Goal: Navigation & Orientation: Find specific page/section

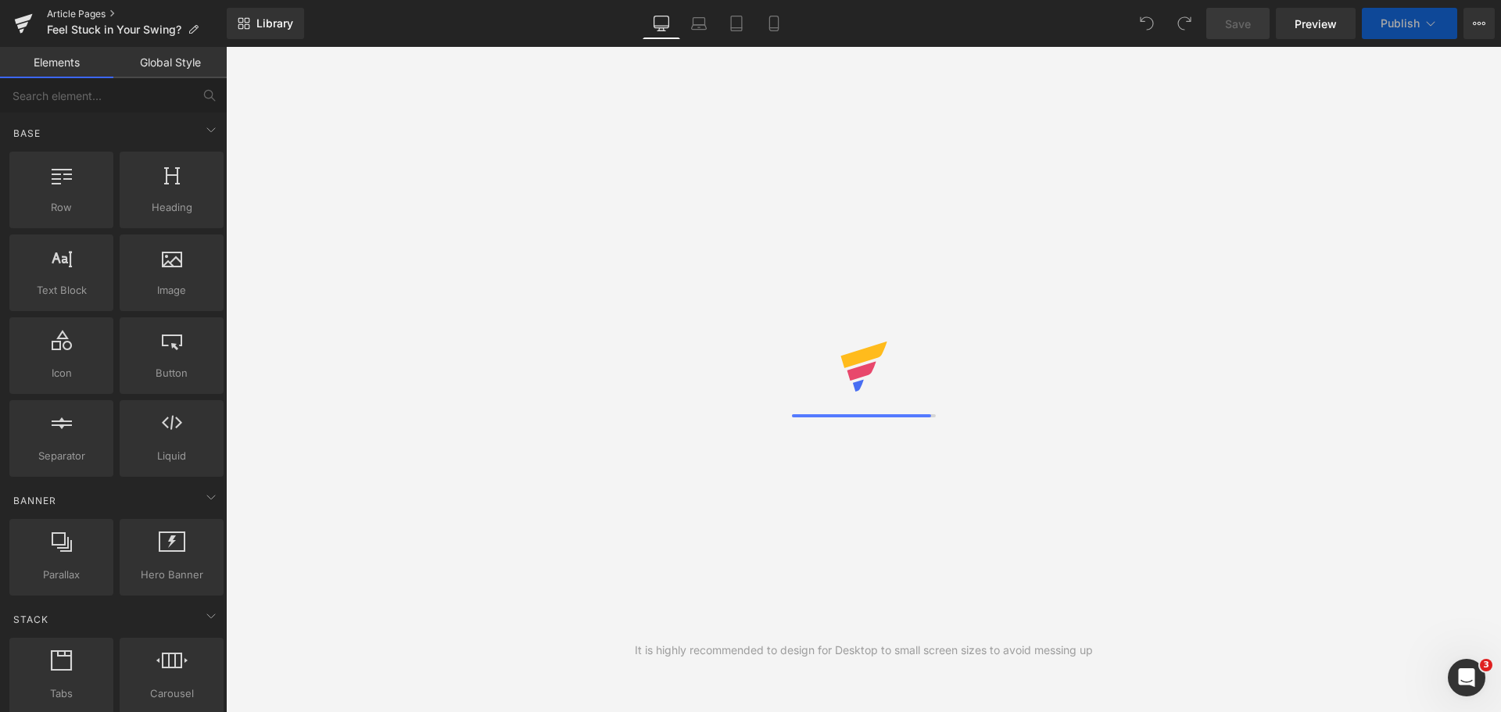
click at [74, 16] on link "Article Pages" at bounding box center [137, 14] width 180 height 13
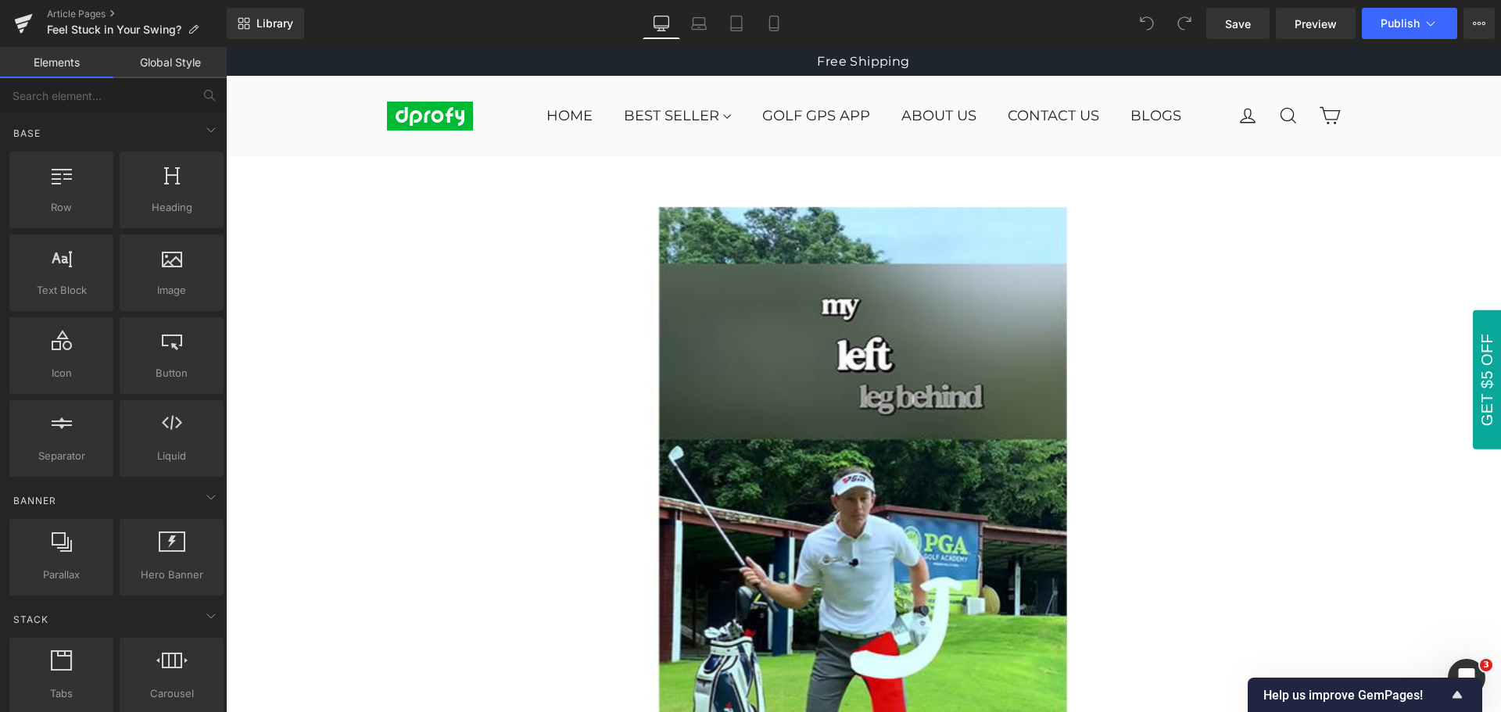
click at [979, 26] on div "Library Desktop Desktop Laptop Tablet Mobile Save Preview Publish Scheduled Vie…" at bounding box center [864, 23] width 1274 height 31
